Goal: Go to known website: Access a specific website the user already knows

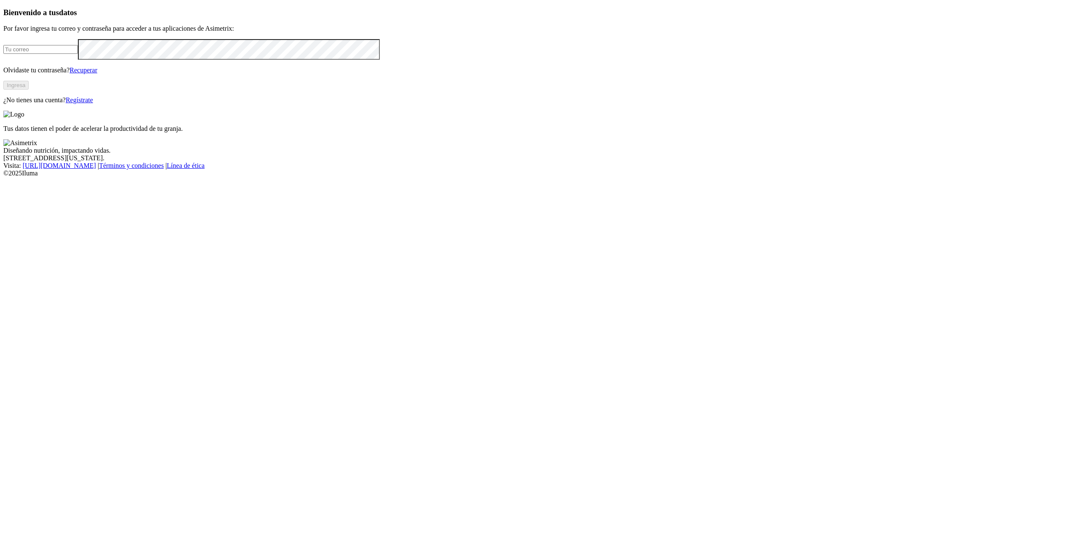
type input "[PERSON_NAME][EMAIL_ADDRESS][PERSON_NAME][DOMAIN_NAME]"
click at [29, 90] on button "Ingresa" at bounding box center [15, 85] width 25 height 9
